Goal: Task Accomplishment & Management: Manage account settings

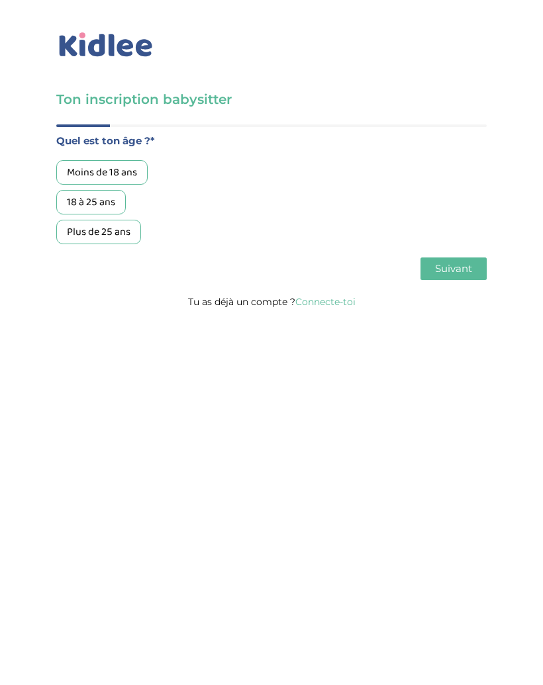
click at [332, 304] on link "Connecte-toi" at bounding box center [325, 302] width 60 height 12
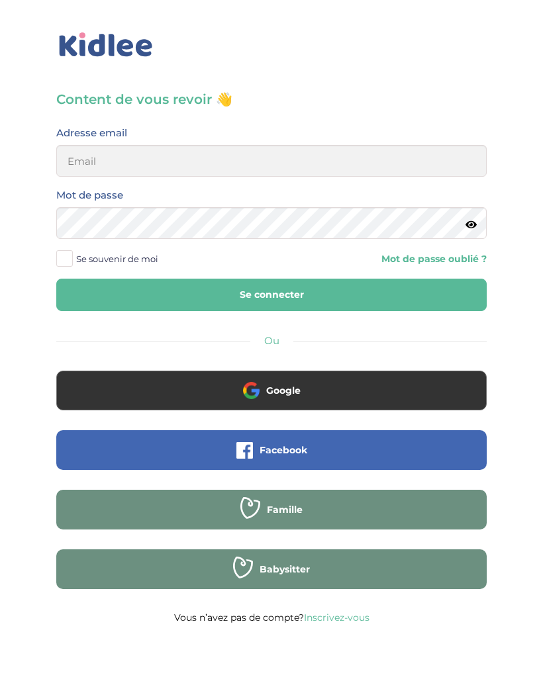
click at [360, 379] on button "Google" at bounding box center [271, 391] width 430 height 40
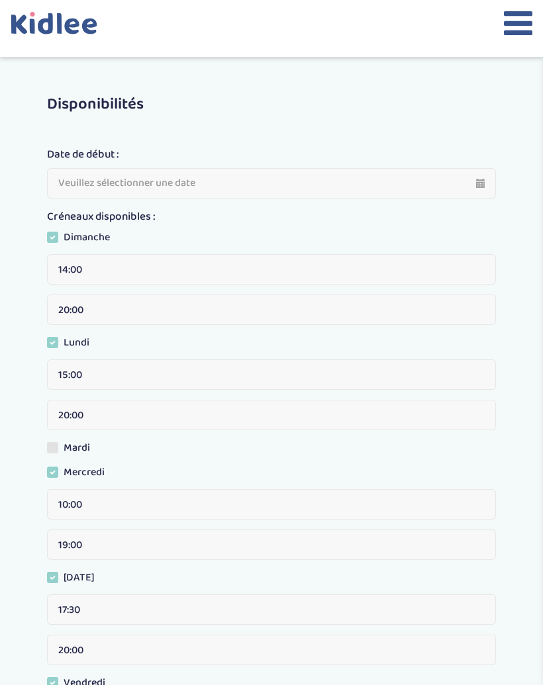
click at [81, 43] on icon at bounding box center [57, 29] width 93 height 34
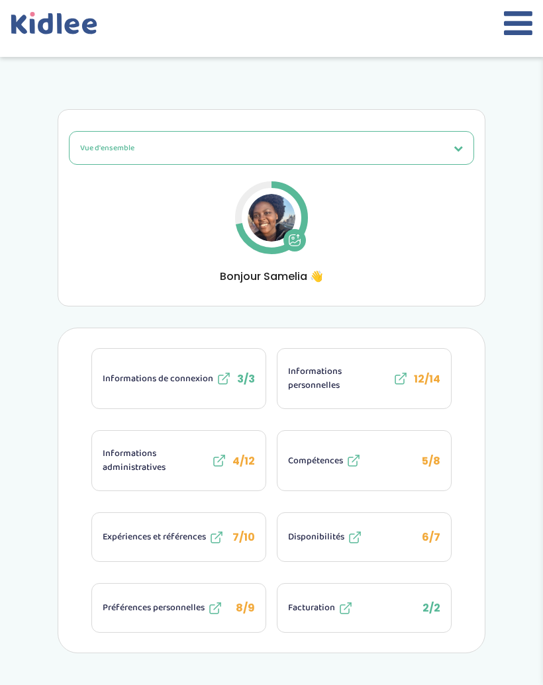
click at [524, 21] on icon at bounding box center [518, 23] width 28 height 33
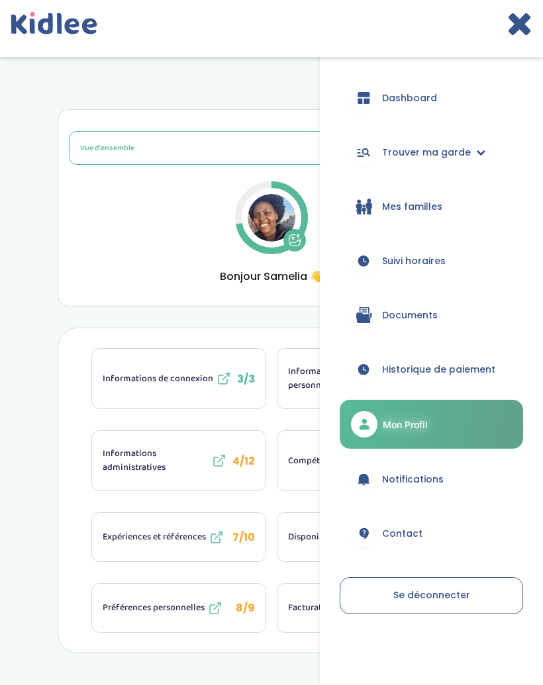
click at [452, 94] on link "Dashboard" at bounding box center [431, 98] width 183 height 48
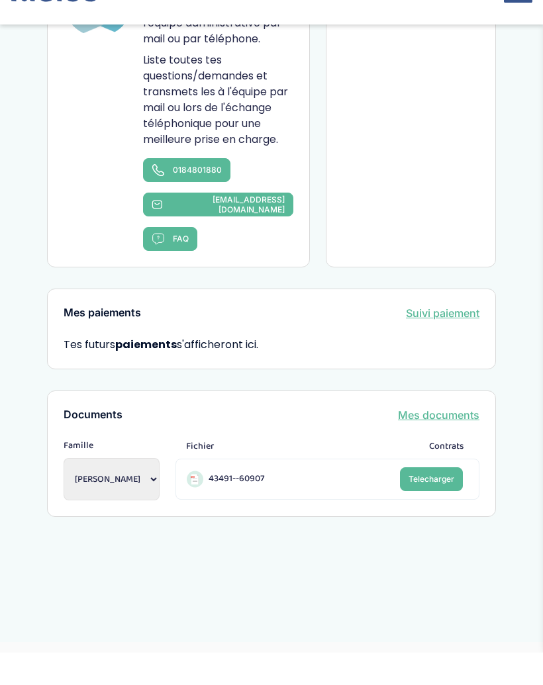
scroll to position [1099, 0]
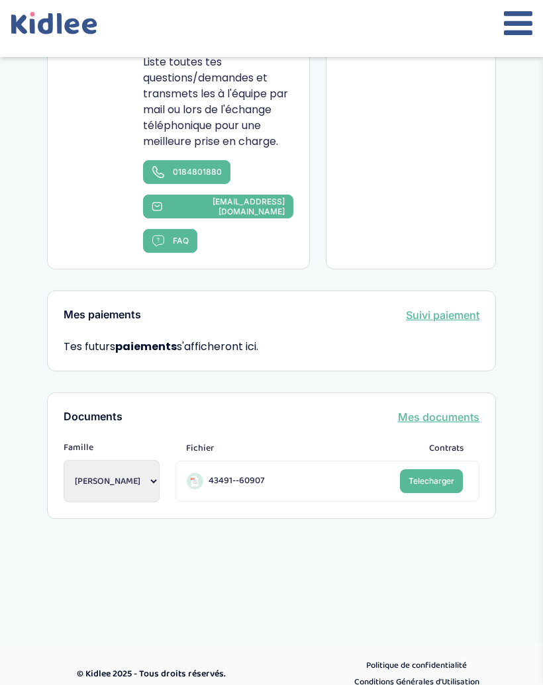
click at [438, 305] on div "Mes paiements Suivi paiement Tes futurs paiements s'afficheront ici." at bounding box center [271, 331] width 449 height 81
click at [424, 312] on link "Suivi paiement" at bounding box center [442, 315] width 73 height 16
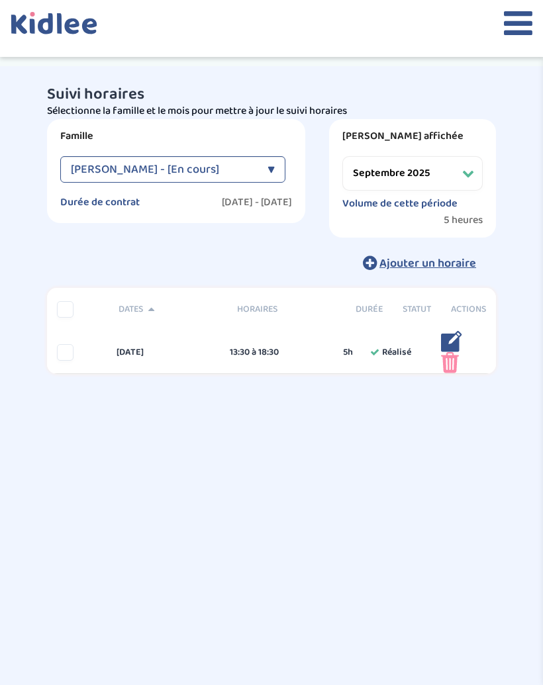
select select "septembre 2025"
click at [506, 11] on icon at bounding box center [518, 23] width 28 height 33
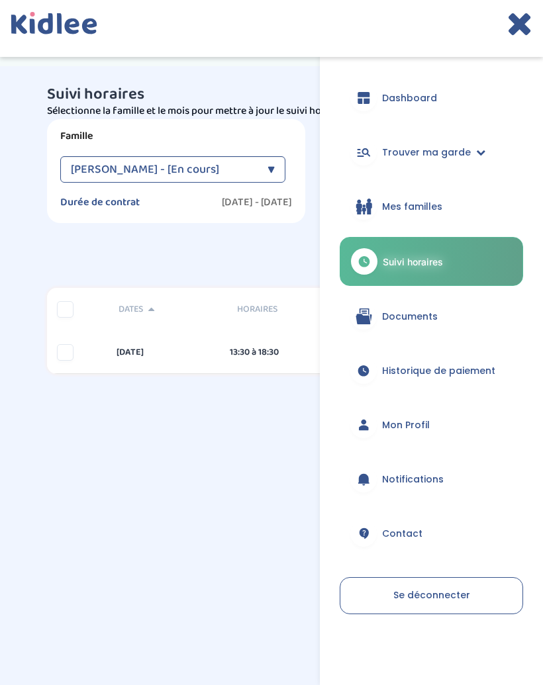
click at [485, 409] on link "Mon Profil" at bounding box center [431, 425] width 183 height 48
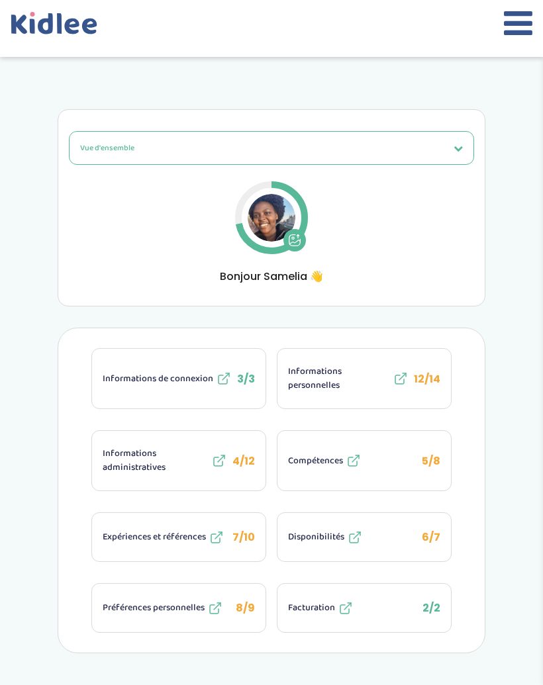
click at [522, 19] on icon at bounding box center [518, 23] width 28 height 33
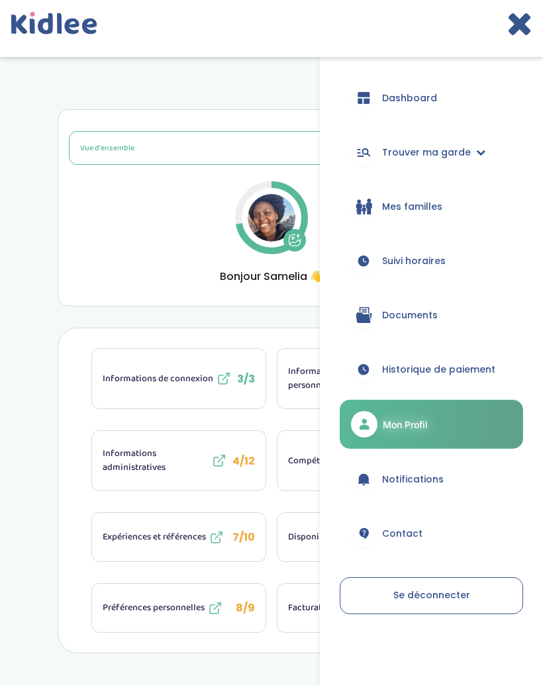
click at [423, 480] on span "Notifications" at bounding box center [413, 480] width 62 height 14
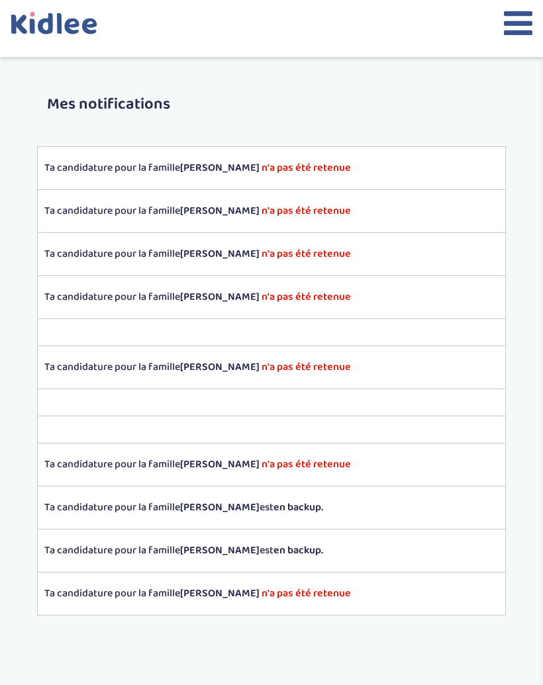
click at [520, 17] on icon at bounding box center [518, 23] width 28 height 33
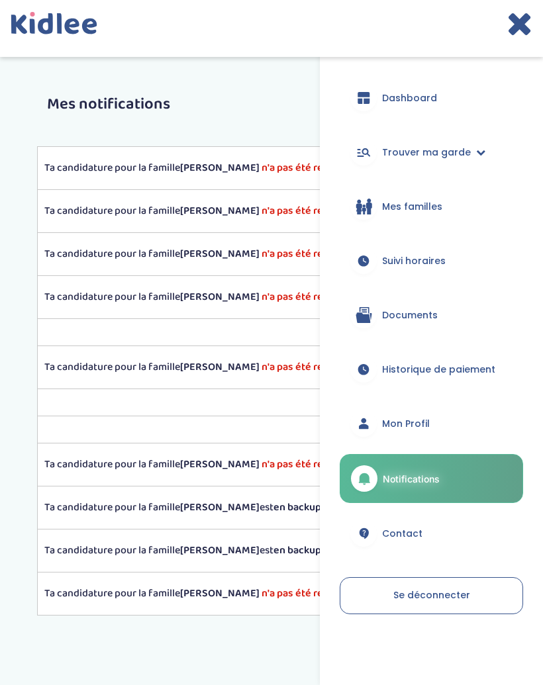
click at [404, 528] on span "Contact" at bounding box center [402, 534] width 40 height 14
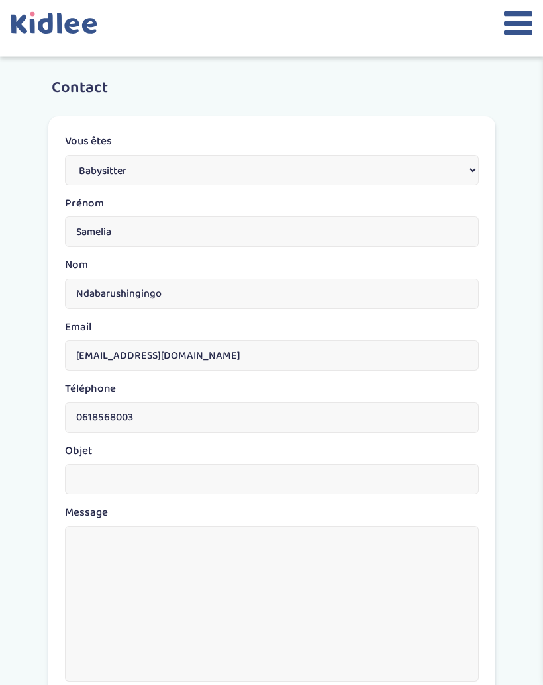
scroll to position [75, 0]
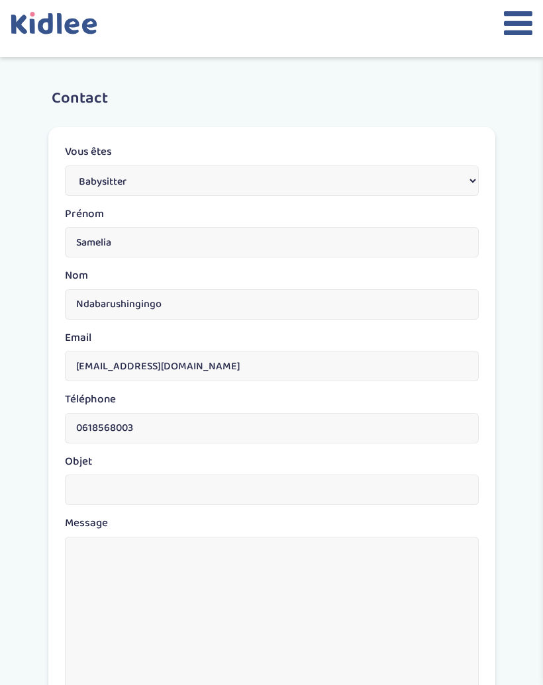
click at [506, 13] on icon at bounding box center [518, 23] width 28 height 33
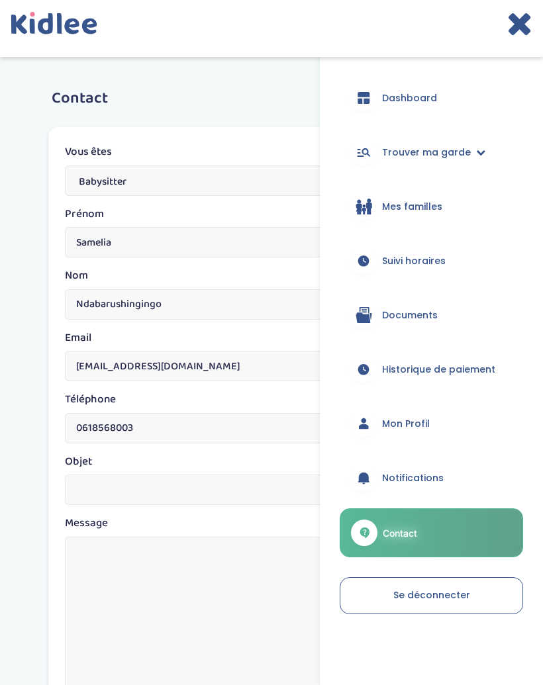
click at [430, 469] on link "Notifications" at bounding box center [431, 478] width 183 height 48
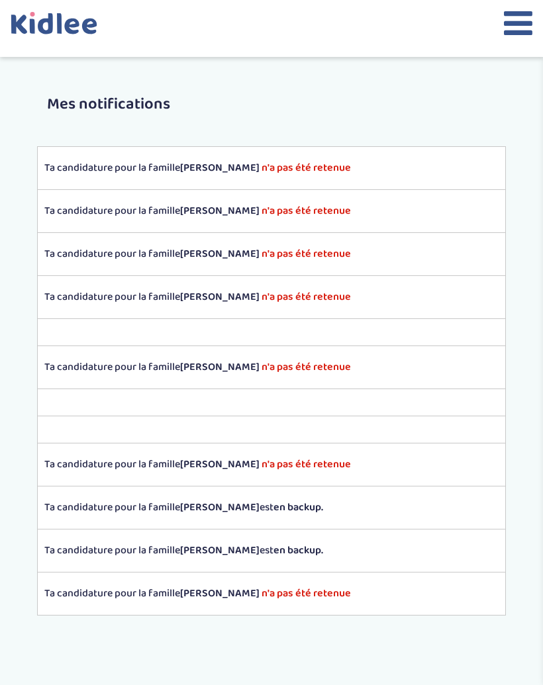
click at [509, 17] on icon at bounding box center [518, 23] width 28 height 33
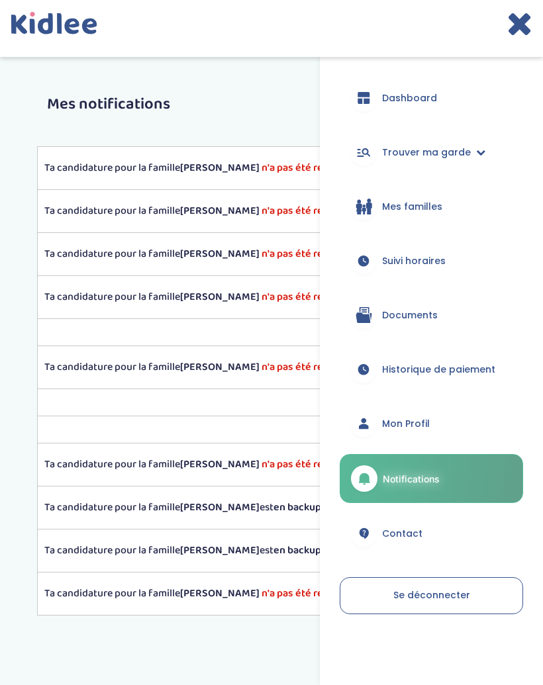
click at [416, 418] on span "Mon Profil" at bounding box center [406, 424] width 48 height 14
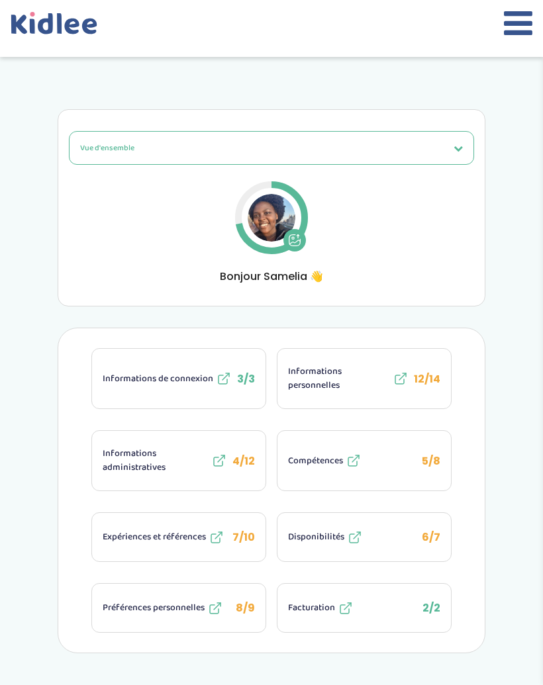
click at [437, 144] on button "Vue d'ensemble" at bounding box center [271, 148] width 405 height 34
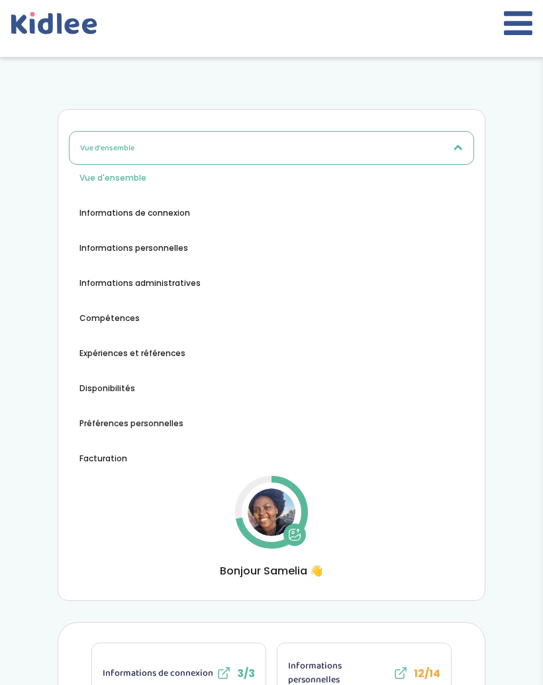
click at [269, 211] on li "Informations de connexion" at bounding box center [271, 214] width 405 height 14
click at [287, 201] on ul "Vue d'ensemble Informations de connexion Informations personnelles Informations…" at bounding box center [271, 318] width 405 height 295
click at [187, 201] on ul "Vue d'ensemble Informations de connexion Informations personnelles Informations…" at bounding box center [271, 318] width 405 height 295
click at [176, 213] on span "Informations de connexion" at bounding box center [134, 213] width 111 height 12
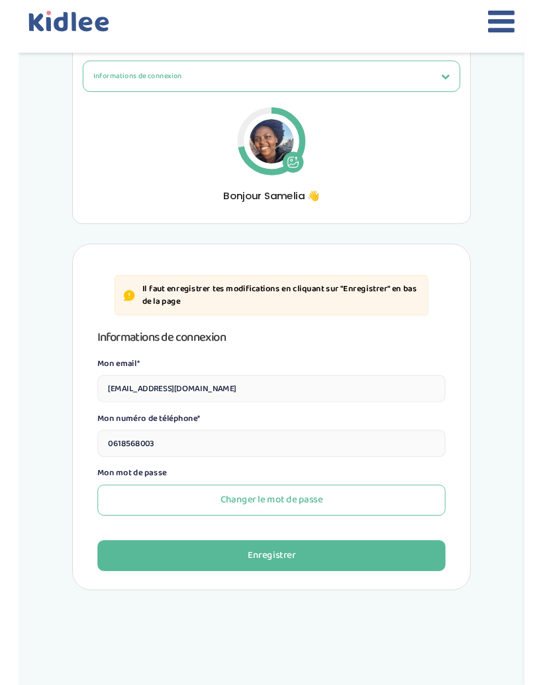
scroll to position [66, 0]
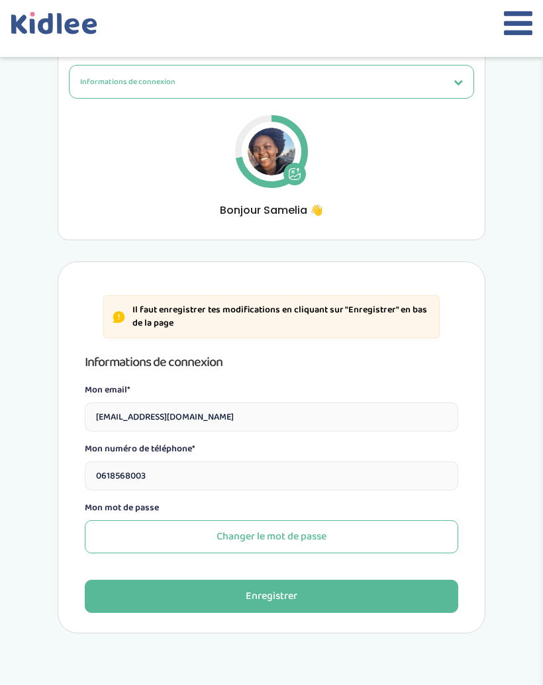
click at [451, 77] on button "Informations de connexion" at bounding box center [271, 82] width 405 height 34
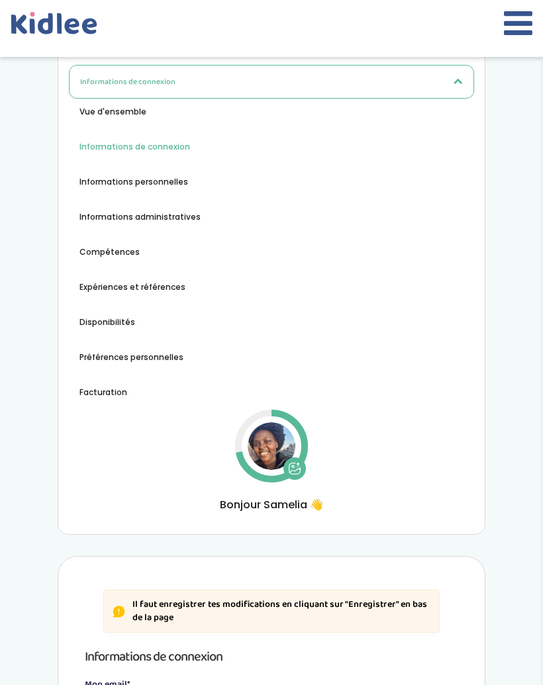
click at [176, 187] on span "Informations personnelles" at bounding box center [133, 182] width 109 height 12
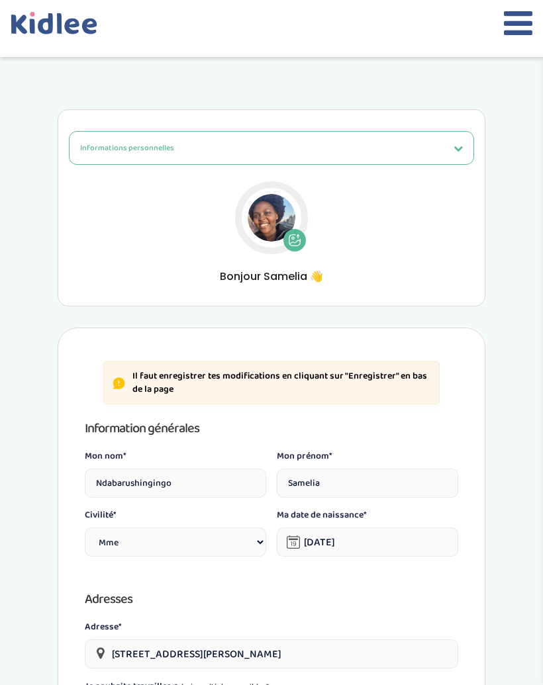
select select "1"
click at [407, 137] on button "Informations personnelles" at bounding box center [271, 148] width 405 height 34
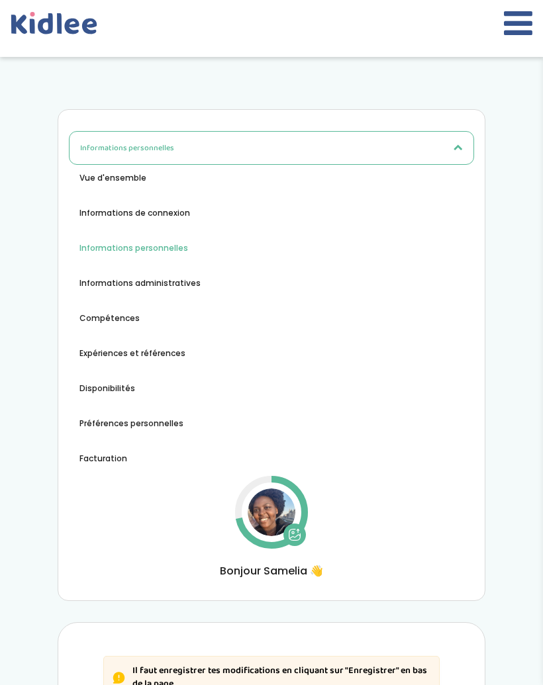
click at [168, 283] on span "Informations administratives" at bounding box center [139, 283] width 121 height 12
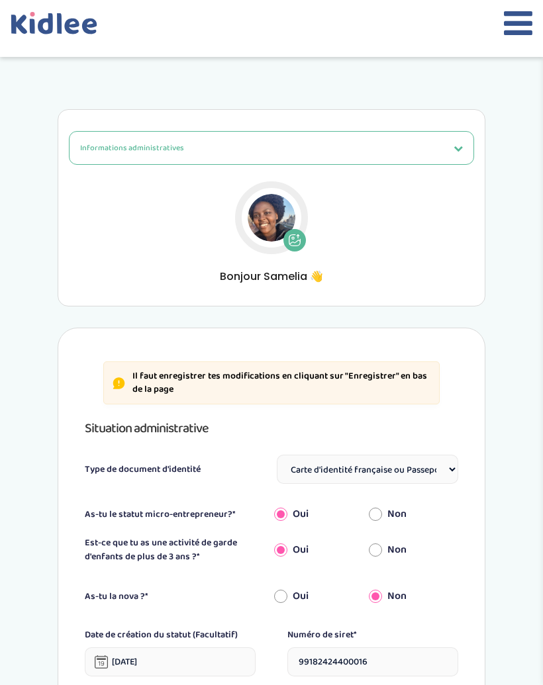
select select "Carte d'identité française ou Passeport français daté de moins de 5 ans"
click at [323, 148] on button "Informations administratives" at bounding box center [271, 148] width 405 height 34
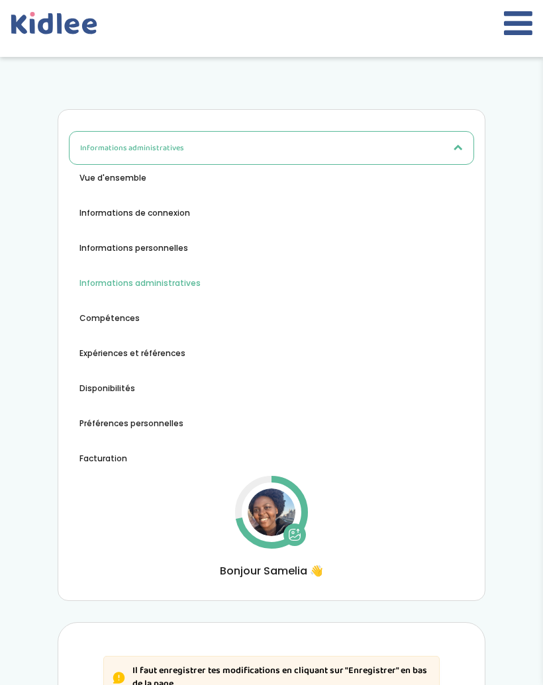
click at [138, 314] on button "Compétences" at bounding box center [109, 318] width 81 height 12
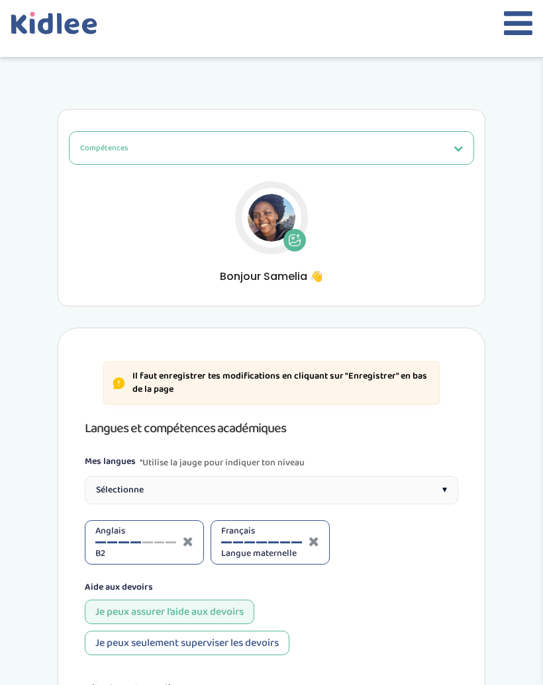
select select "3eme"
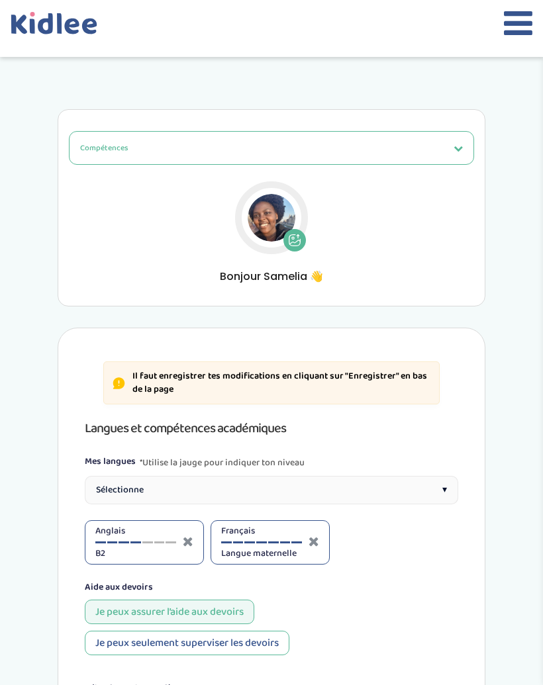
select select "3eme"
click at [324, 136] on button "Compétences" at bounding box center [271, 148] width 405 height 34
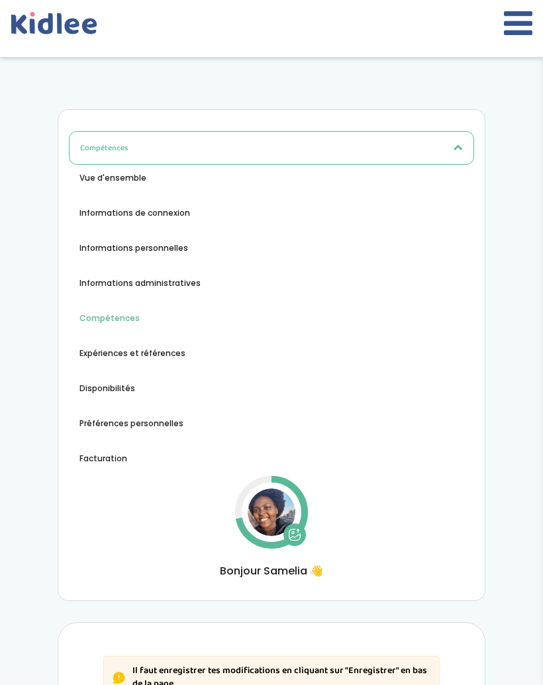
click at [154, 353] on span "Expériences et références" at bounding box center [132, 354] width 106 height 12
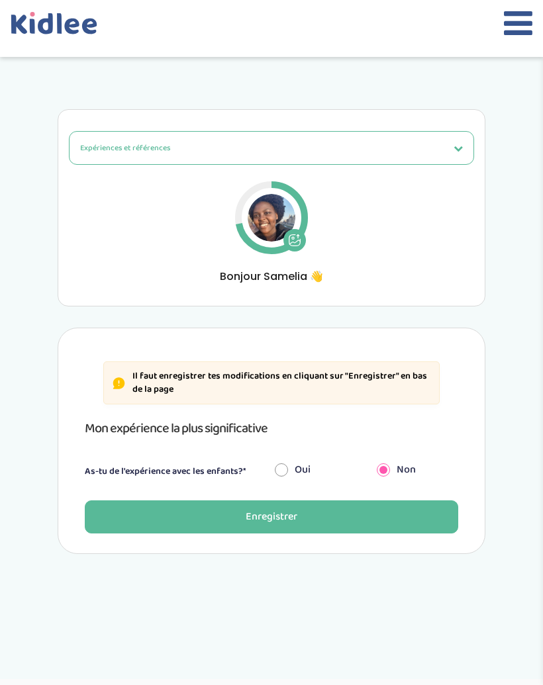
click at [303, 120] on div "Expériences et références Vue d'ensemble Informations de connexion Informations…" at bounding box center [272, 207] width 428 height 197
click at [300, 146] on button "Expériences et références" at bounding box center [271, 148] width 405 height 34
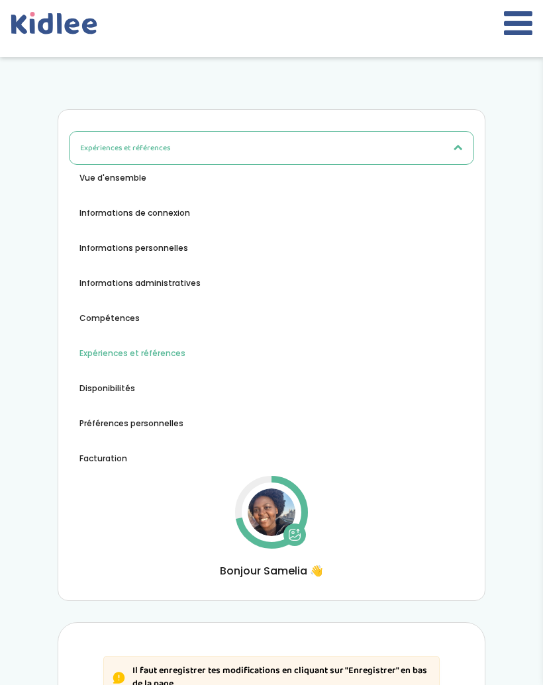
click at [132, 383] on span "Disponibilités" at bounding box center [107, 389] width 56 height 12
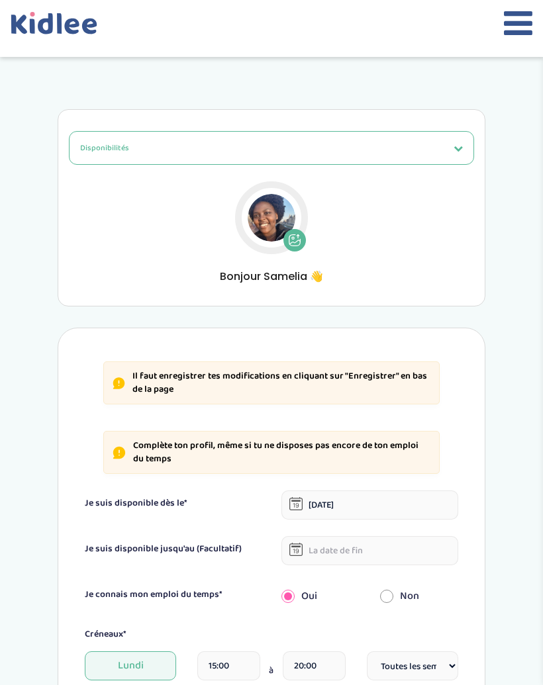
select select "1"
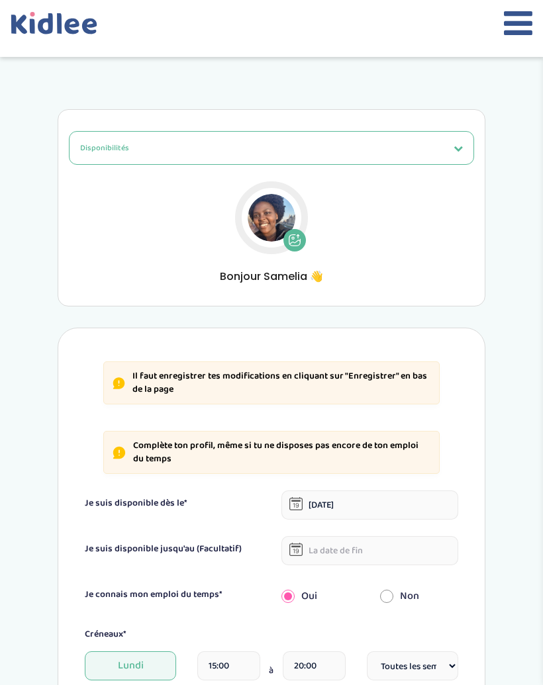
select select "1"
select select "Partiels"
click at [311, 136] on button "Disponibilités" at bounding box center [271, 148] width 405 height 34
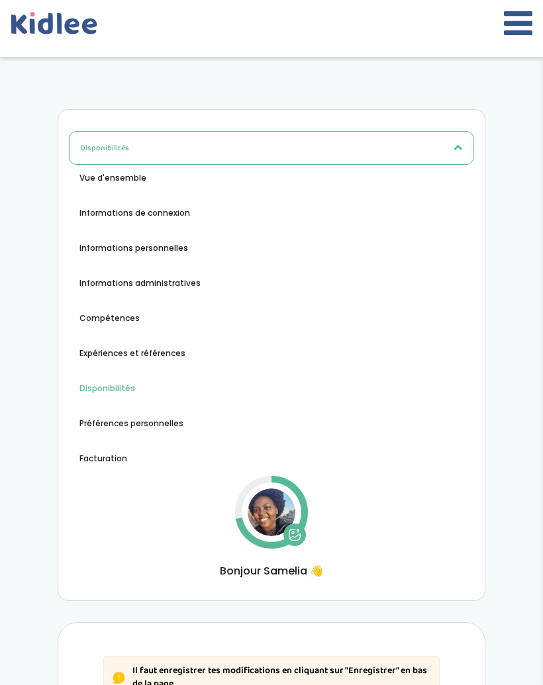
click at [147, 423] on span "Préférences personnelles" at bounding box center [131, 424] width 104 height 12
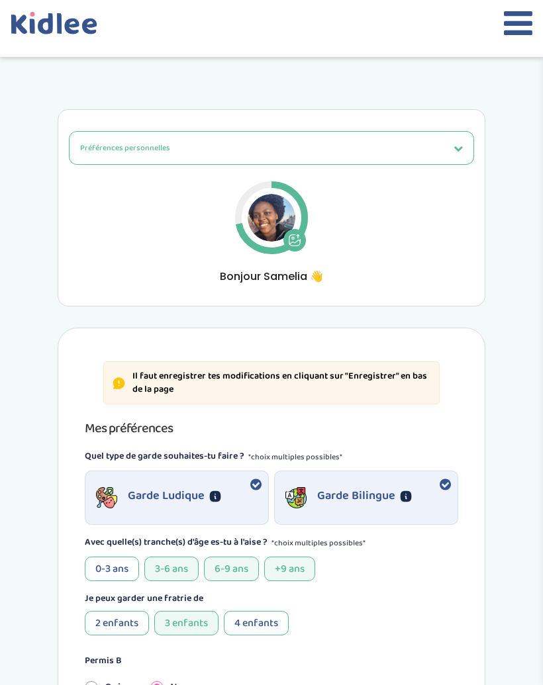
click at [379, 144] on button "Préférences personnelles" at bounding box center [271, 148] width 405 height 34
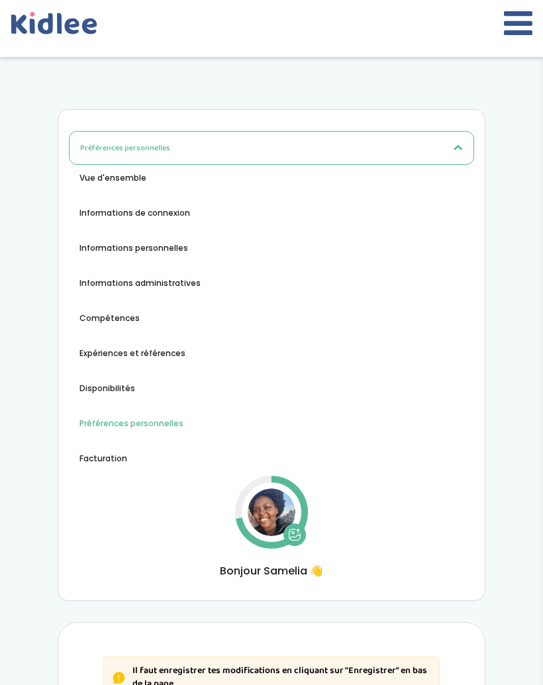
click at [115, 457] on span "Facturation" at bounding box center [103, 459] width 48 height 12
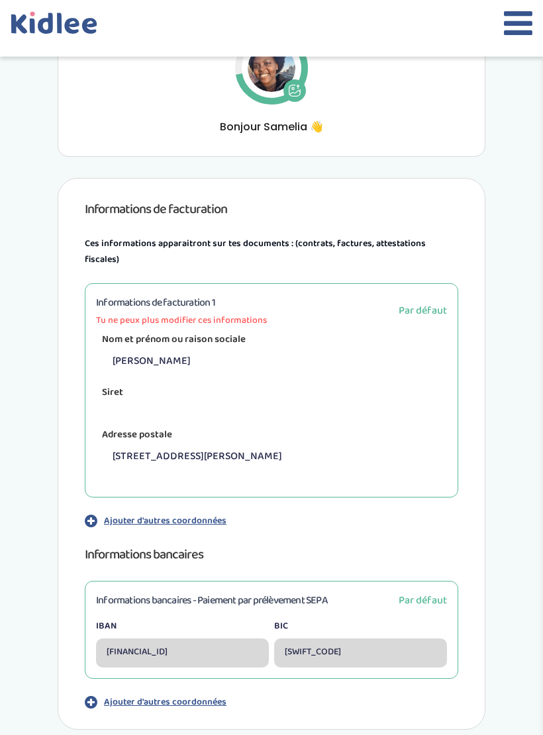
scroll to position [150, 0]
click at [216, 684] on p "Ajouter d'autres coordonnées" at bounding box center [165, 703] width 122 height 14
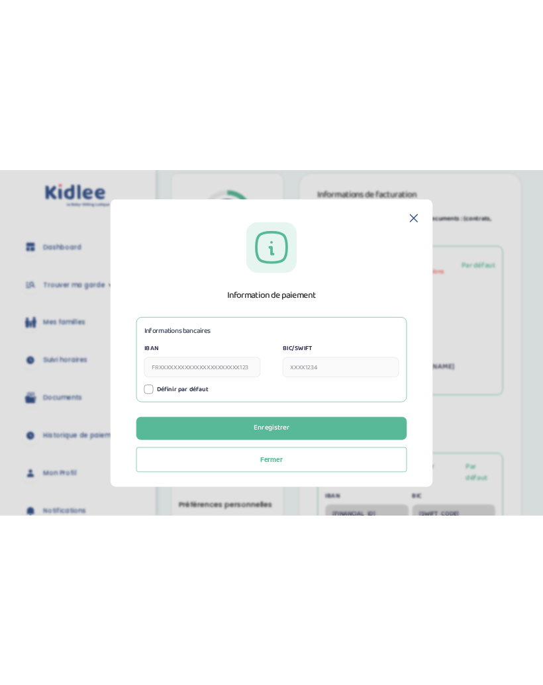
scroll to position [89, 0]
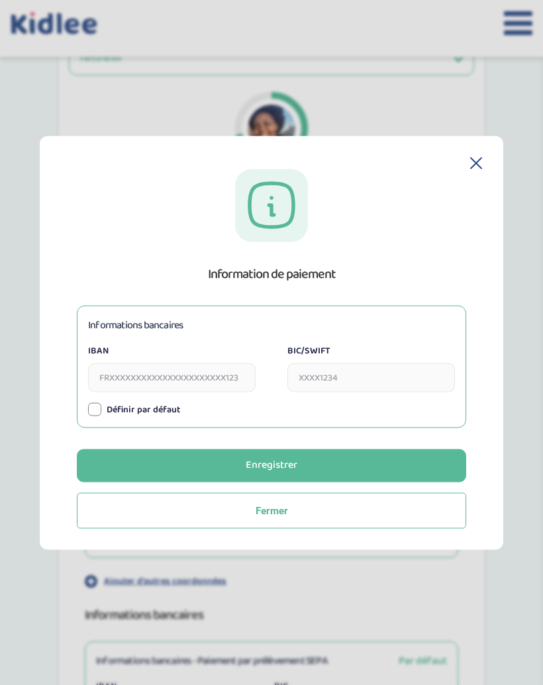
click at [181, 428] on div "Informations bancaires IBAN BIC/SWIFT Numéro de carte Expire le CVV Définir par…" at bounding box center [271, 366] width 389 height 122
click at [180, 386] on input "IBAN" at bounding box center [171, 377] width 167 height 29
type input "[FINANCIAL_ID]"
click at [350, 378] on input "BIC/SWIFT" at bounding box center [370, 377] width 167 height 29
click at [97, 416] on div at bounding box center [94, 409] width 13 height 13
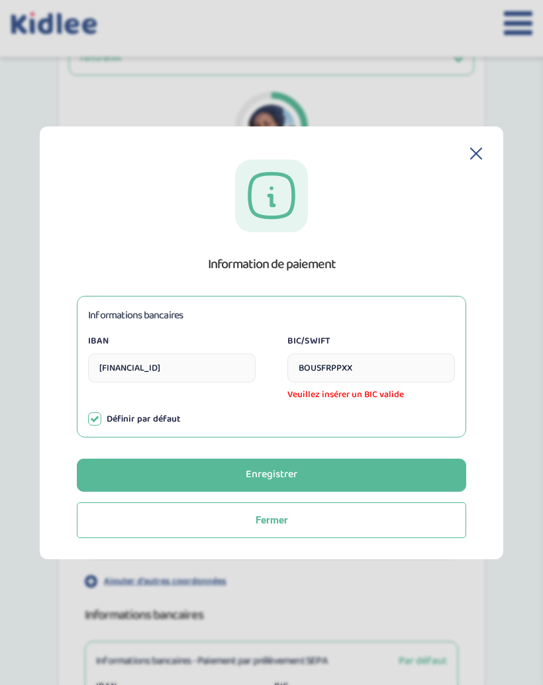
click at [365, 375] on input "BOUSFRPPXX" at bounding box center [370, 367] width 167 height 29
type input "[SWIFT_CODE]"
click at [395, 422] on div "Définir par défaut" at bounding box center [271, 419] width 367 height 14
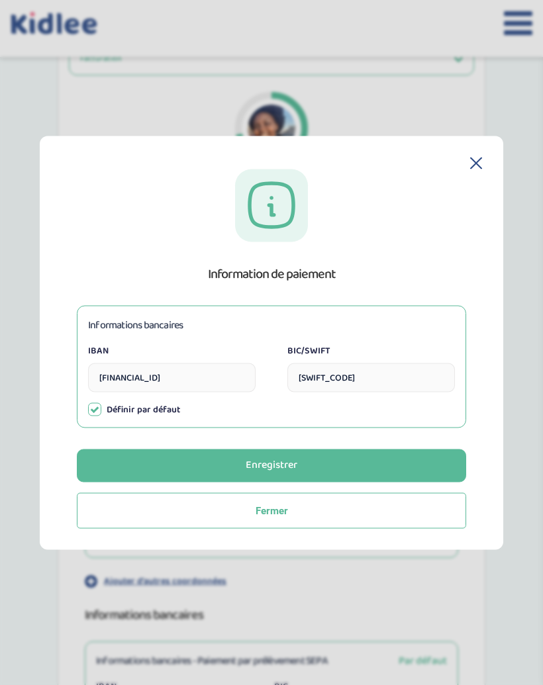
click at [309, 471] on button "Enregistrer" at bounding box center [271, 465] width 389 height 33
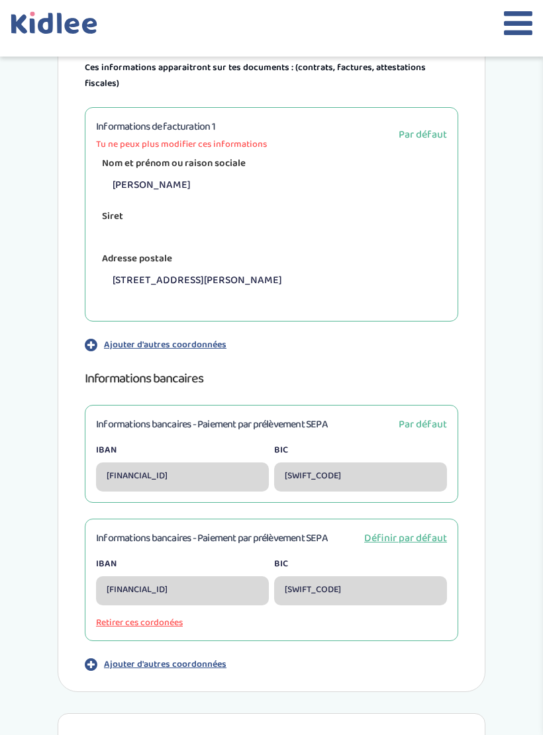
scroll to position [326, 0]
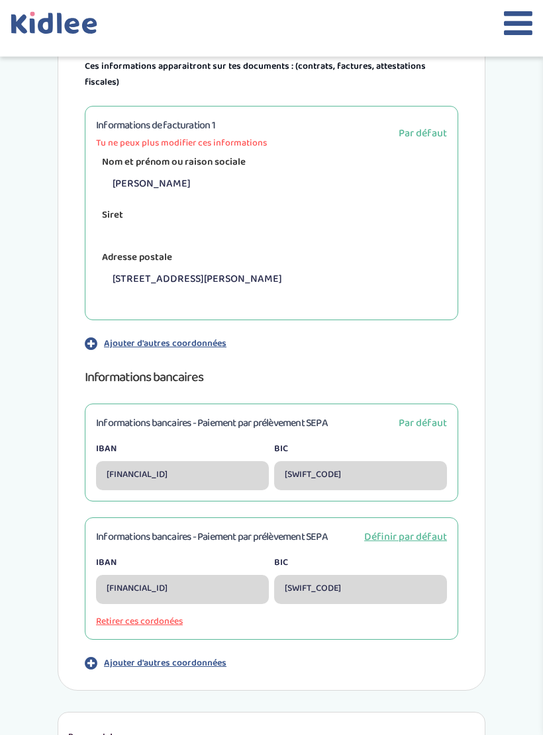
click at [161, 616] on button "Retirer ces cordonées" at bounding box center [271, 623] width 351 height 14
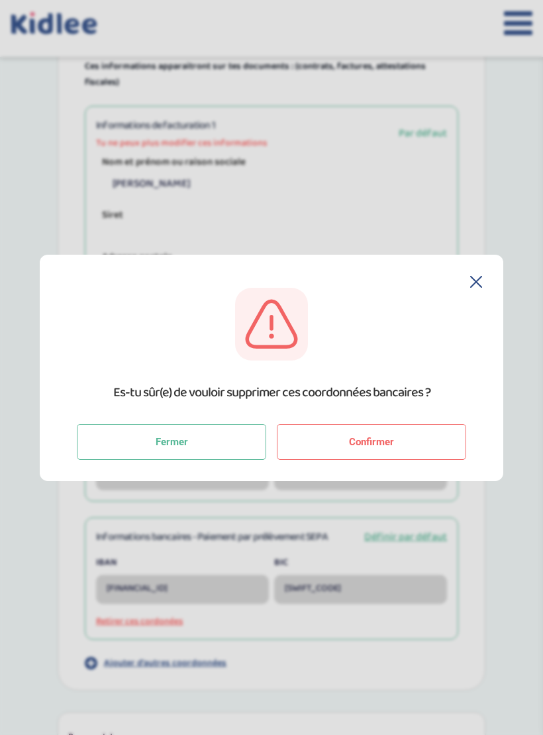
click at [369, 448] on span "Confirmer" at bounding box center [371, 442] width 45 height 12
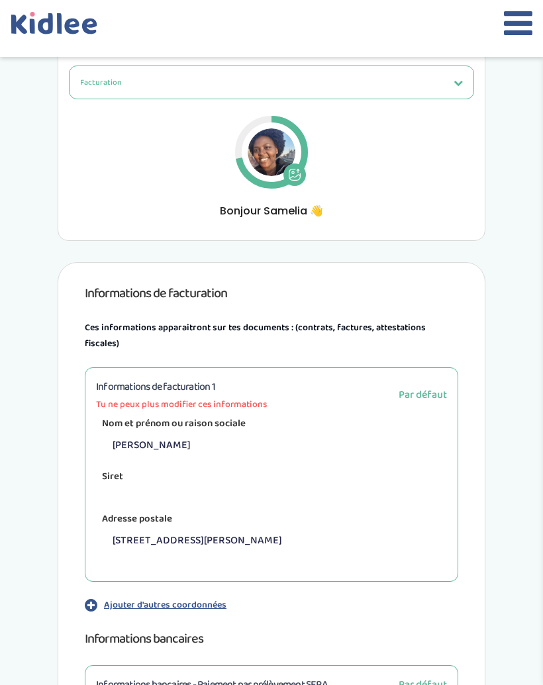
scroll to position [0, 0]
